Goal: Information Seeking & Learning: Learn about a topic

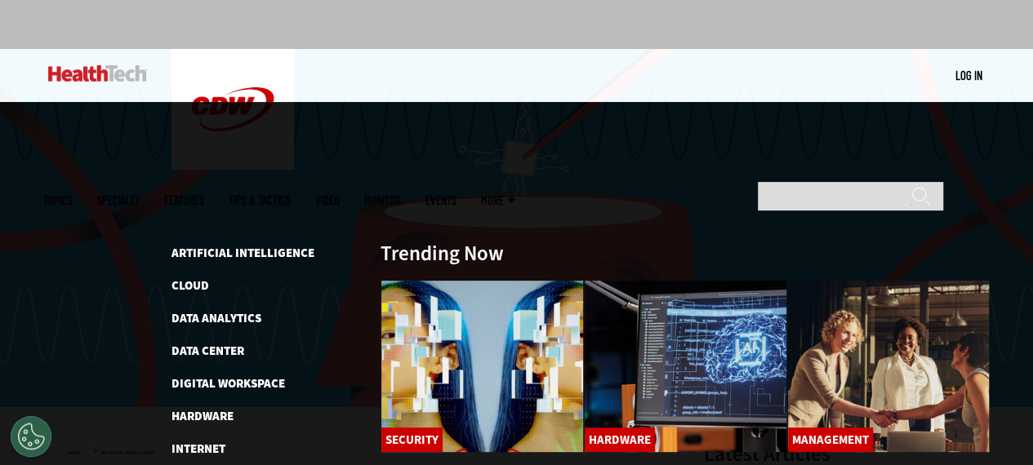
click at [73, 194] on span "Topics" at bounding box center [57, 200] width 29 height 12
click at [219, 245] on link "Artificial Intelligence" at bounding box center [242, 253] width 143 height 16
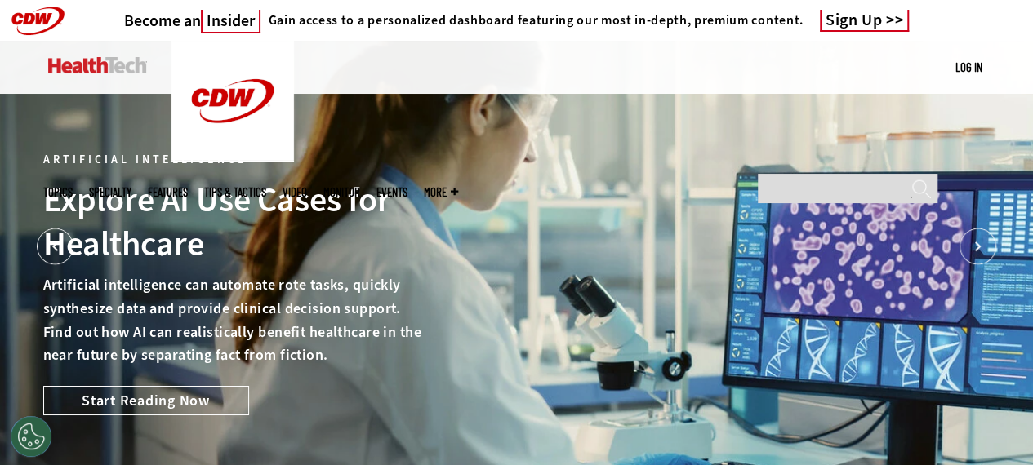
click at [50, 365] on p "Artificial intelligence can automate rote tasks, quickly synthesize data and pr…" at bounding box center [232, 320] width 379 height 94
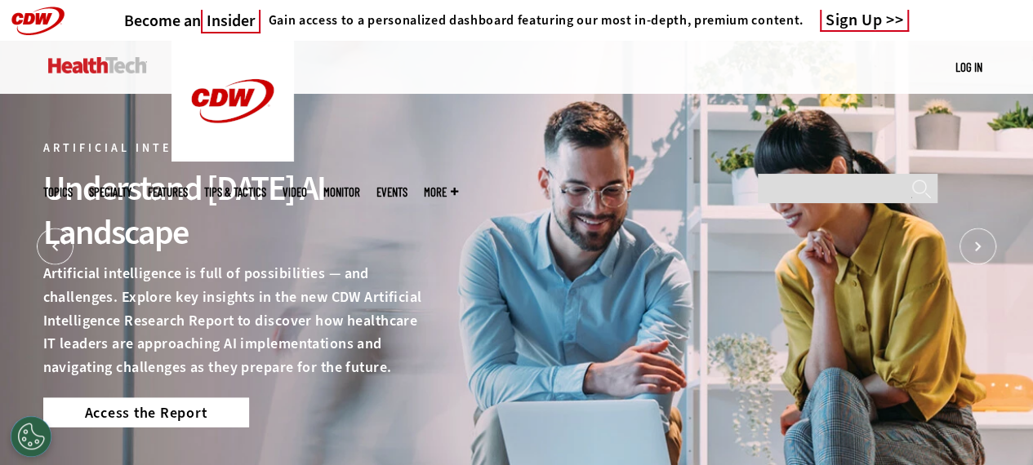
click at [147, 402] on link "Access the Report" at bounding box center [146, 412] width 206 height 29
